Goal: Task Accomplishment & Management: Manage account settings

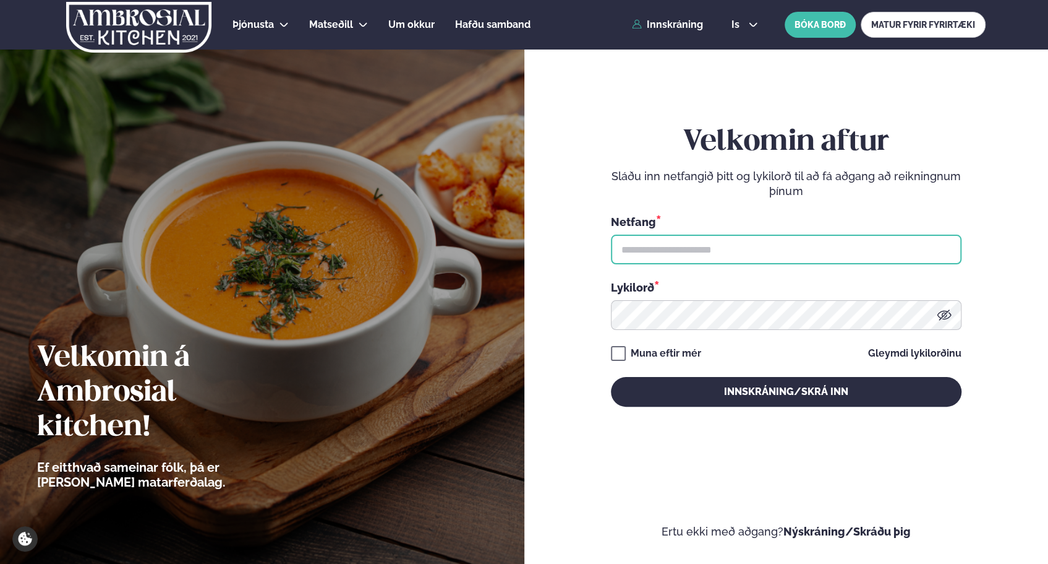
click at [709, 256] on input "text" at bounding box center [786, 249] width 351 height 30
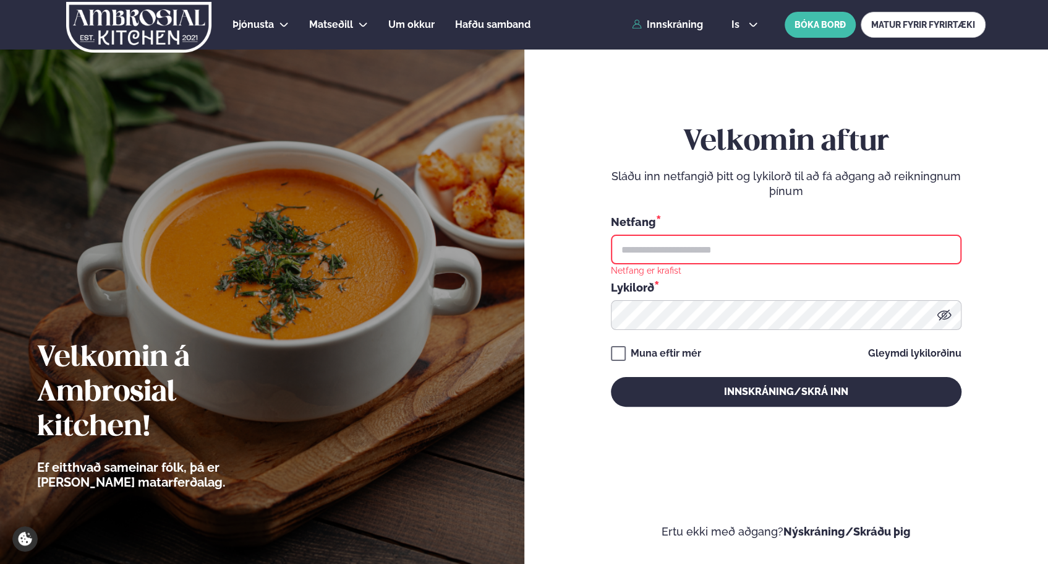
type input "**********"
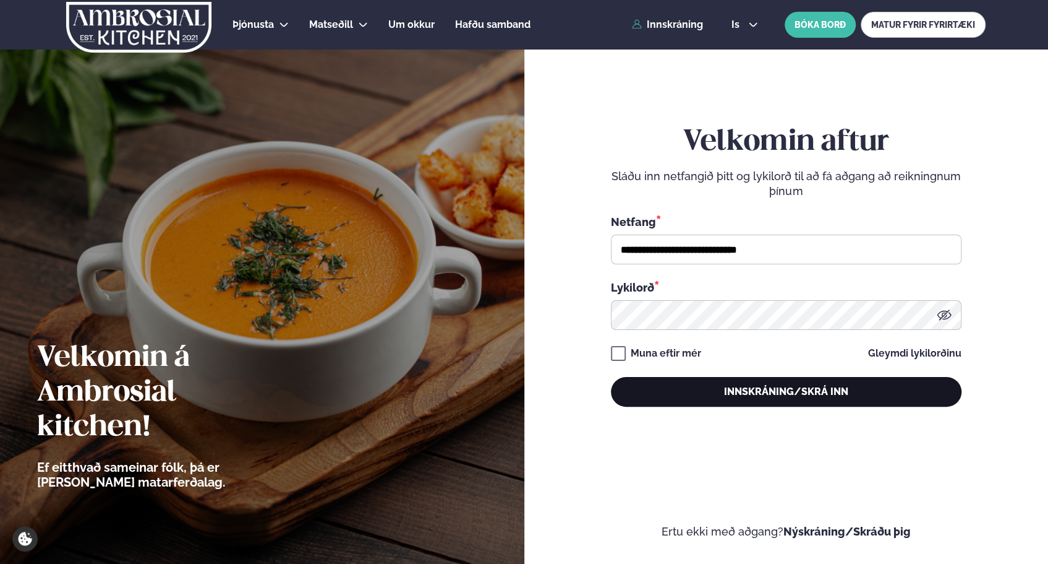
click at [729, 388] on button "Innskráning/Skrá inn" at bounding box center [786, 392] width 351 height 30
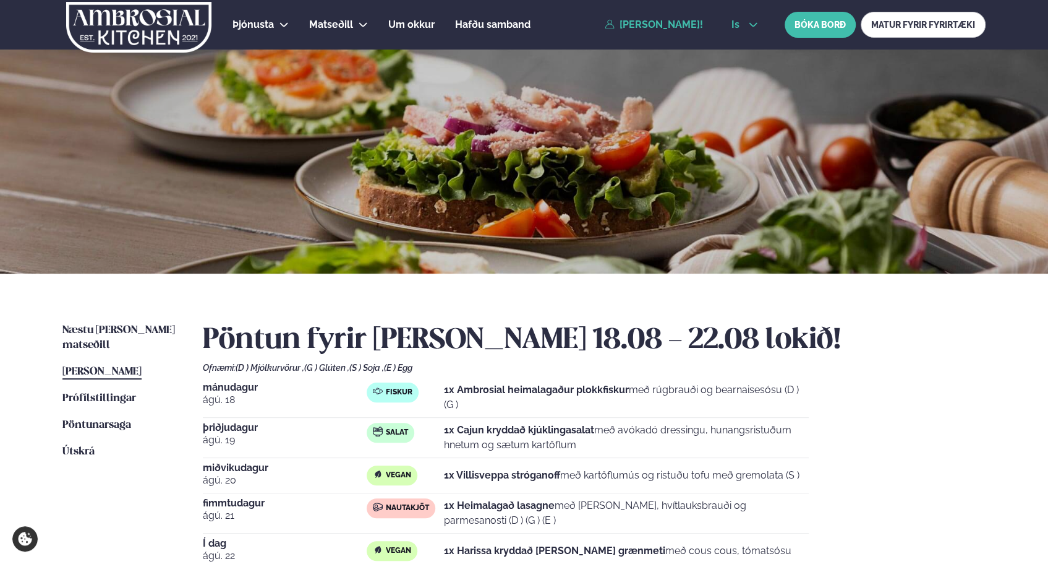
click at [751, 20] on icon at bounding box center [753, 25] width 10 height 10
click at [742, 51] on link "en" at bounding box center [745, 47] width 46 height 25
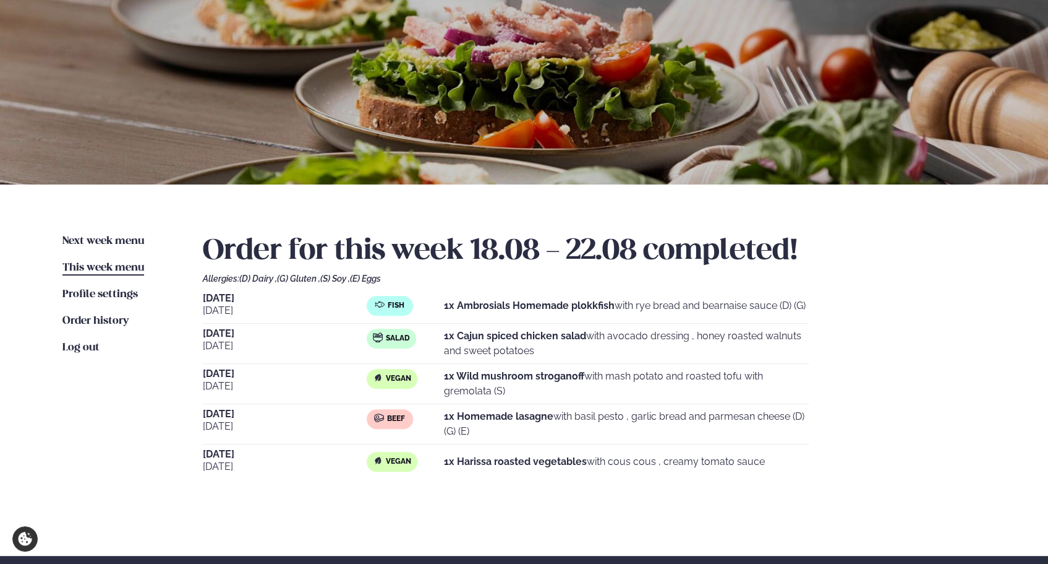
scroll to position [88, 0]
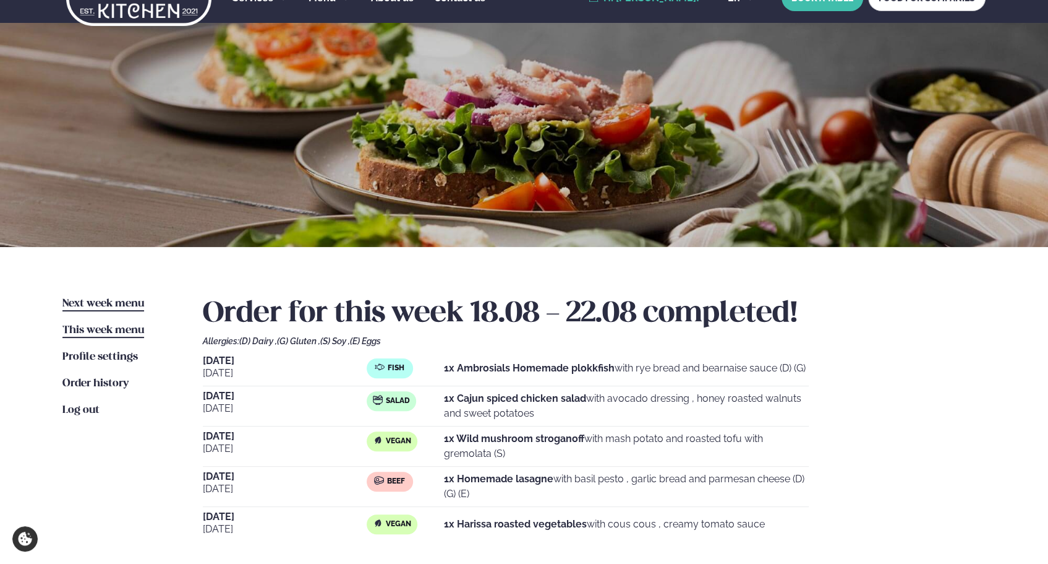
click at [126, 306] on span "Next week menu" at bounding box center [103, 303] width 82 height 11
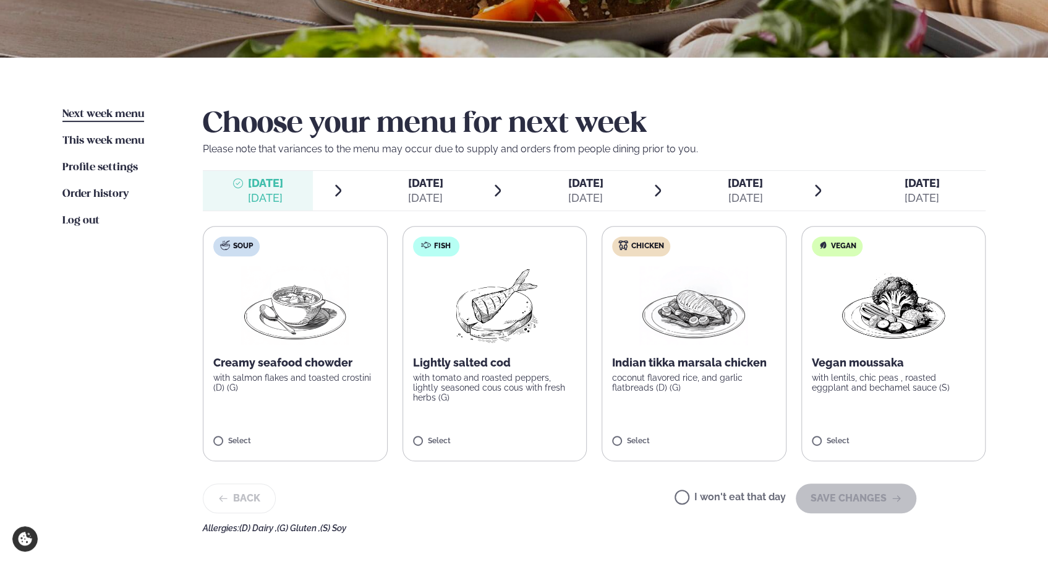
scroll to position [217, 0]
click at [187, 429] on div "Next week menu Next week This week menu This week Profile settings Settings Ord…" at bounding box center [524, 317] width 998 height 520
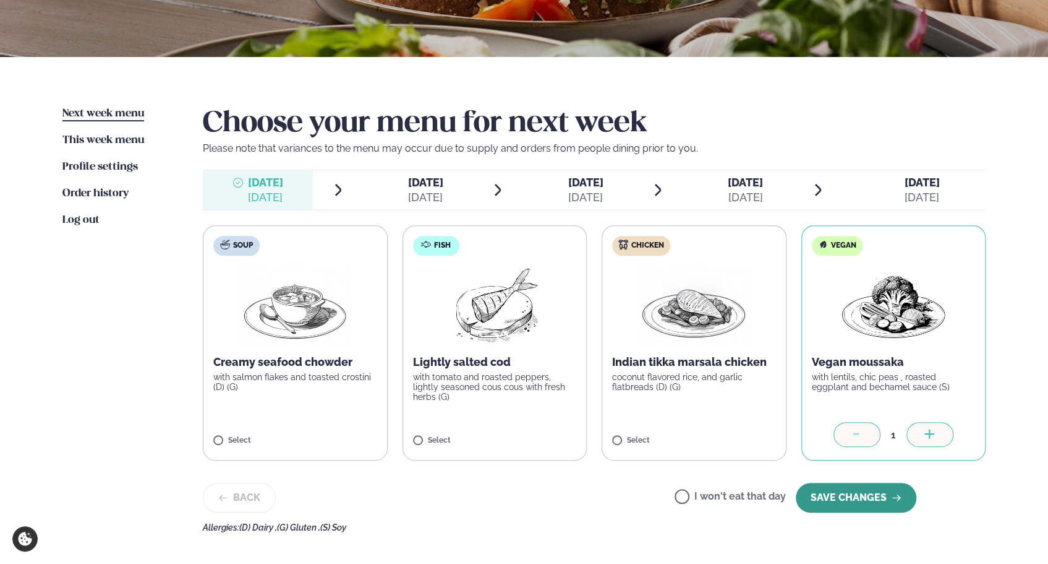
click at [843, 495] on button "SAVE CHANGES" at bounding box center [856, 497] width 121 height 30
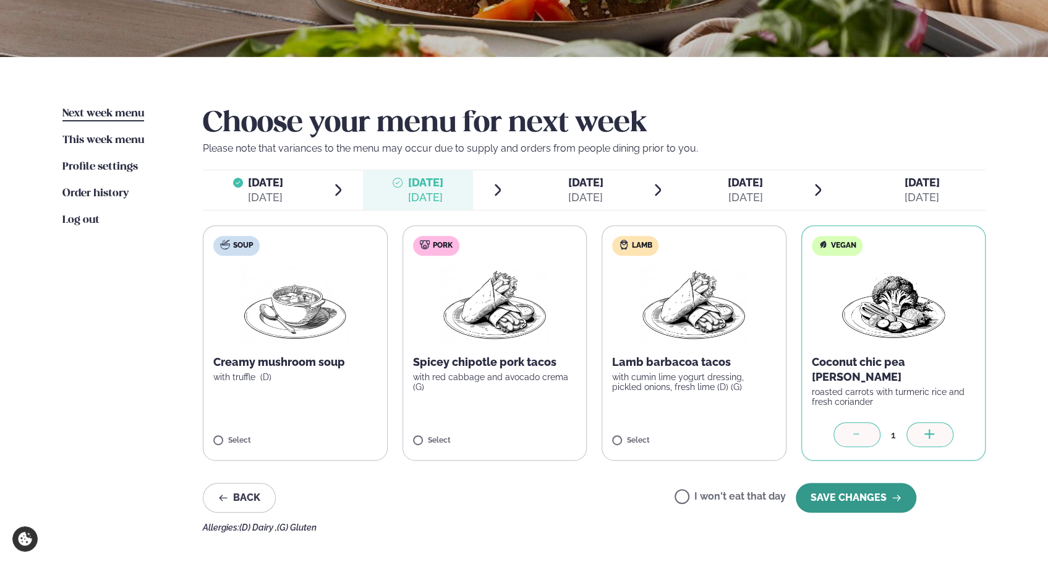
click at [844, 489] on button "SAVE CHANGES" at bounding box center [856, 497] width 121 height 30
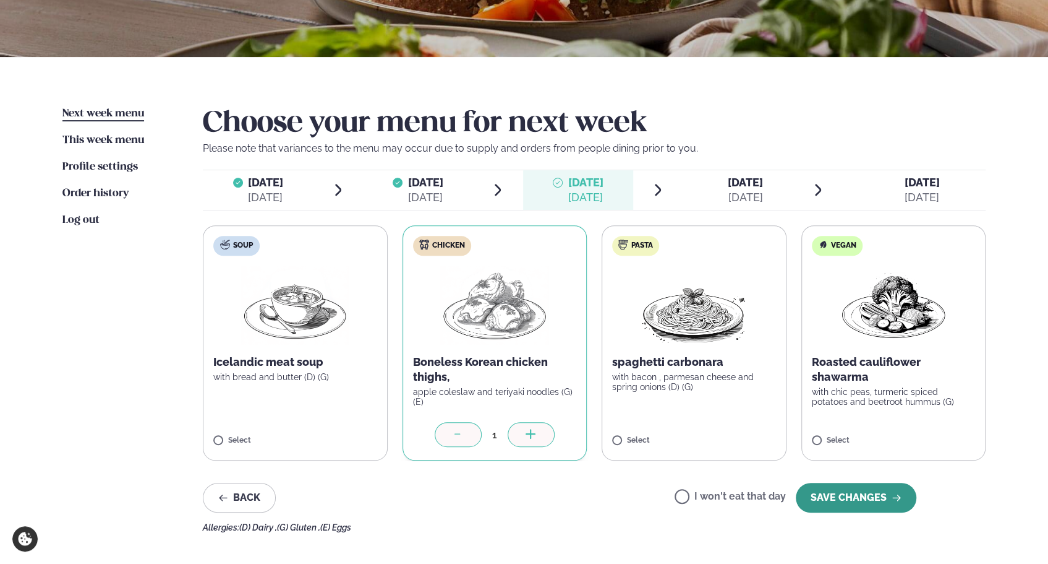
click at [816, 508] on button "SAVE CHANGES" at bounding box center [856, 497] width 121 height 30
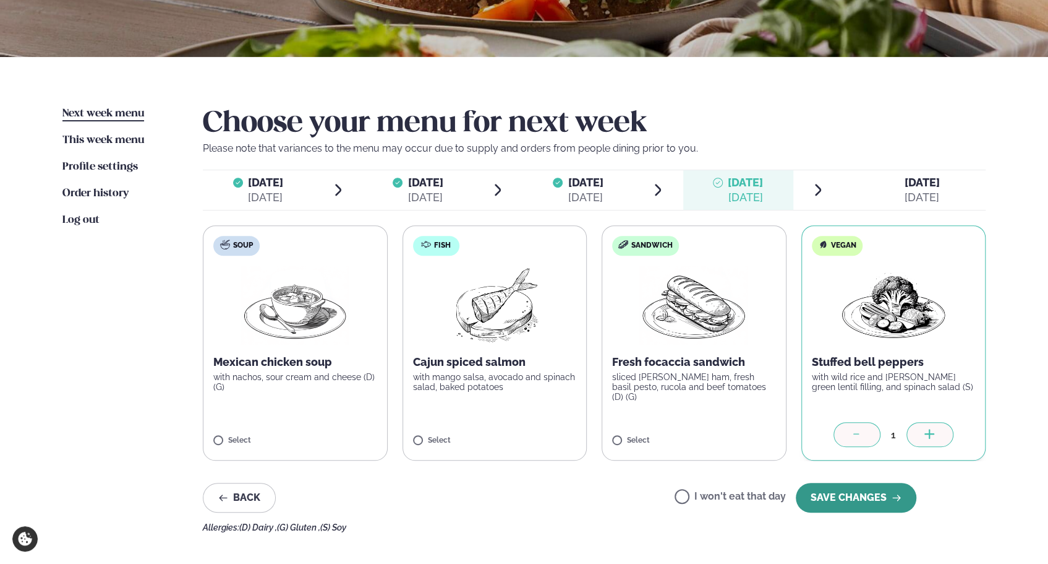
click at [842, 493] on button "SAVE CHANGES" at bounding box center [856, 497] width 121 height 30
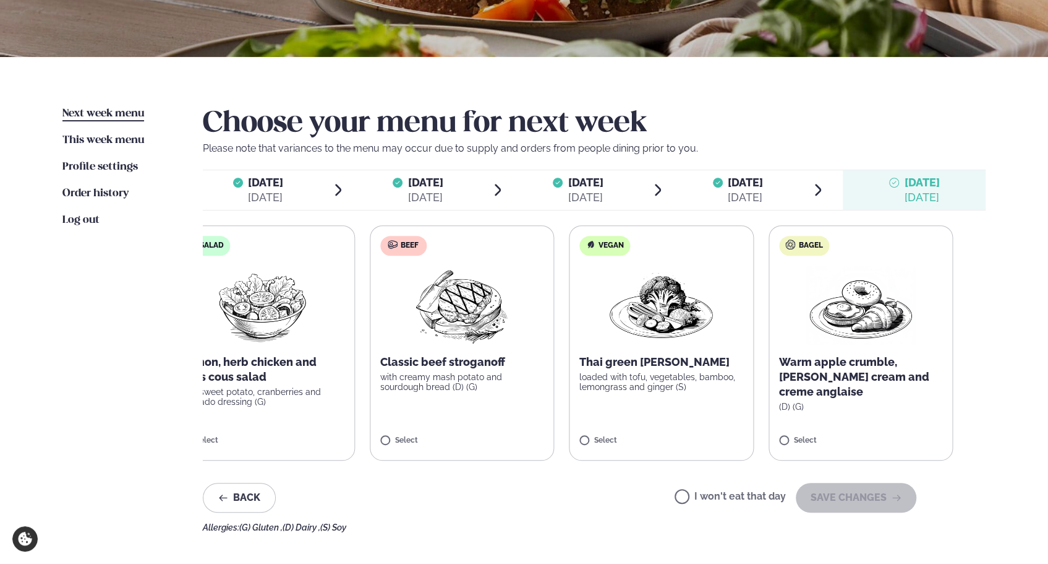
click at [484, 364] on p "Classic beef stroganoff" at bounding box center [462, 361] width 164 height 15
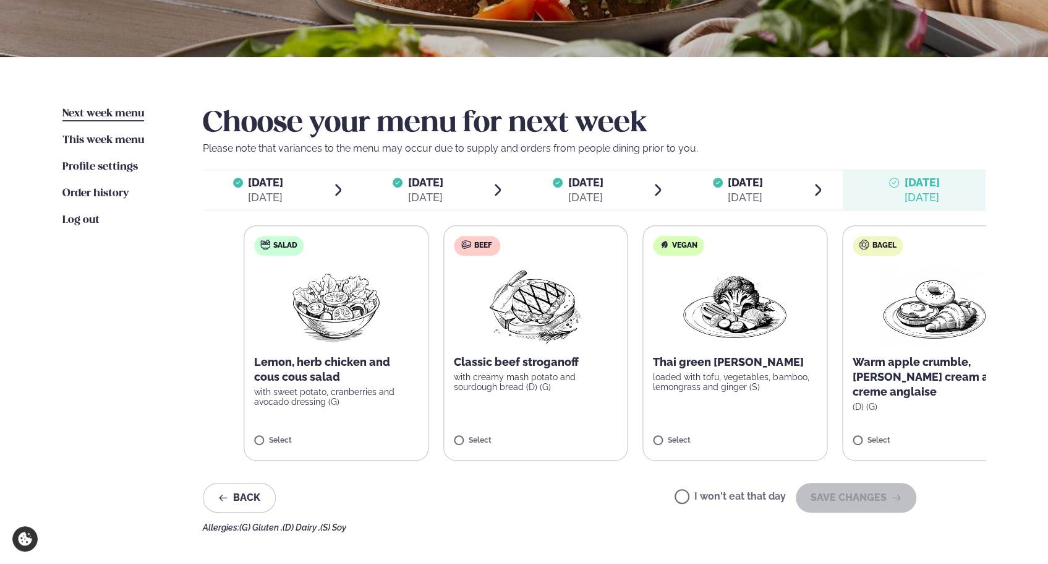
click at [572, 380] on div "Classic beef stroganoff with creamy mash potato and sourdough bread (D) (G)" at bounding box center [535, 372] width 163 height 37
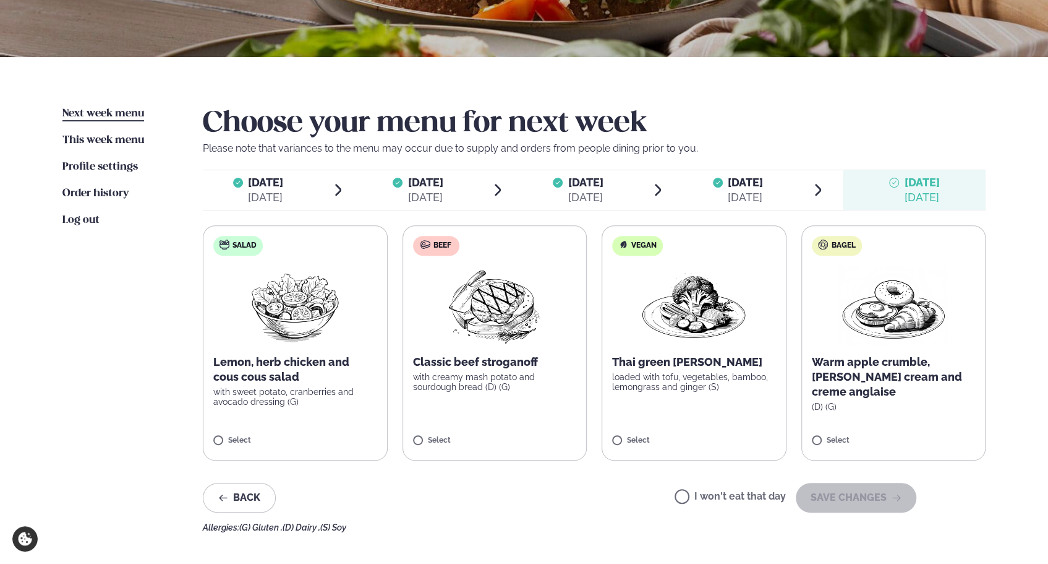
click at [507, 340] on img at bounding box center [494, 304] width 109 height 79
click at [843, 489] on button "SAVE CHANGES" at bounding box center [856, 497] width 121 height 30
